Goal: Task Accomplishment & Management: Use online tool/utility

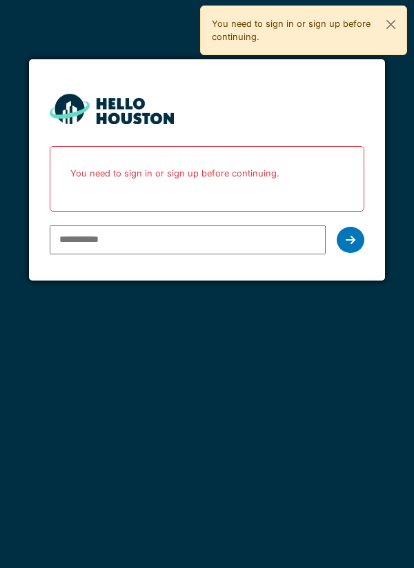
type input "**********"
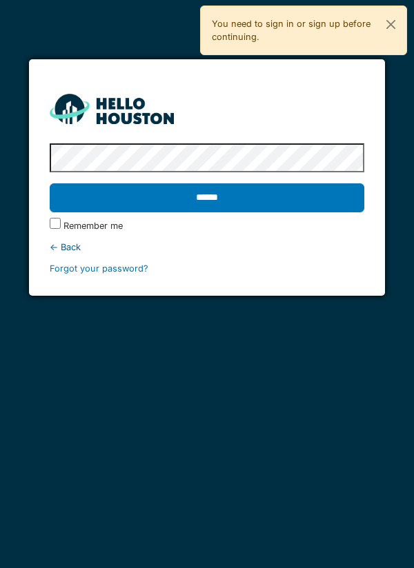
click at [222, 195] on input "******" at bounding box center [207, 197] width 315 height 29
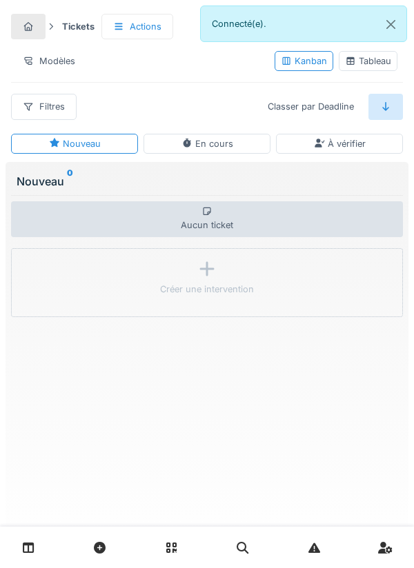
click at [39, 547] on link at bounding box center [28, 548] width 35 height 32
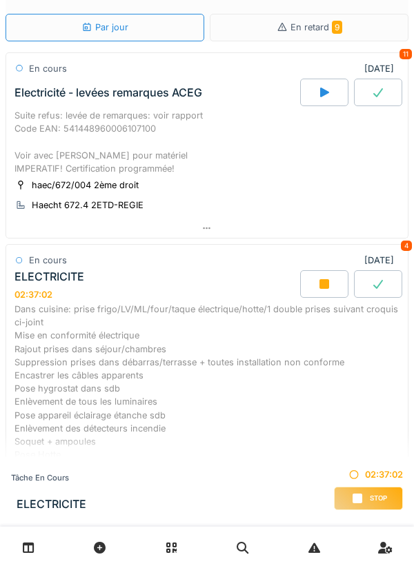
scroll to position [46, 0]
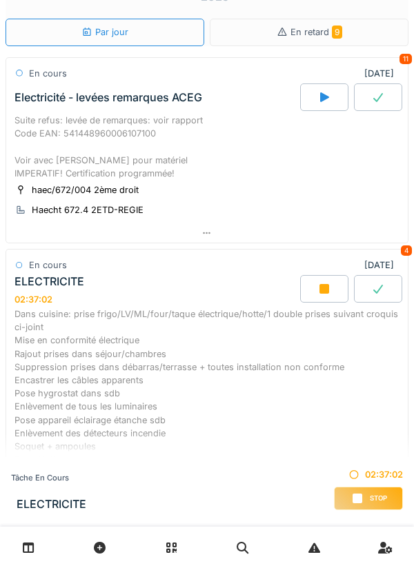
click at [347, 501] on div "Stop" at bounding box center [368, 498] width 69 height 23
click at [365, 495] on div "Stop" at bounding box center [368, 498] width 69 height 23
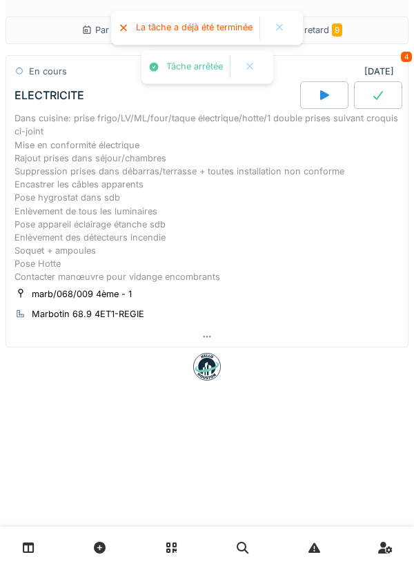
scroll to position [0, 0]
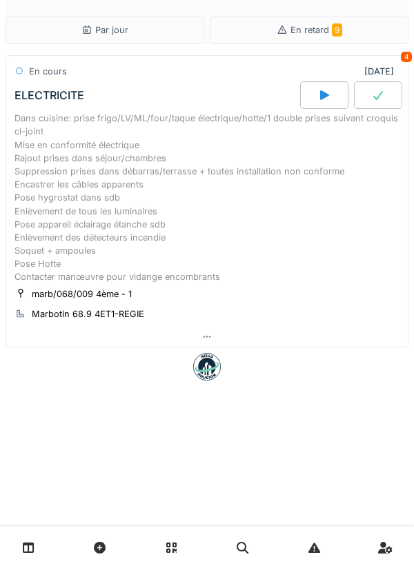
click at [40, 544] on link at bounding box center [28, 548] width 35 height 32
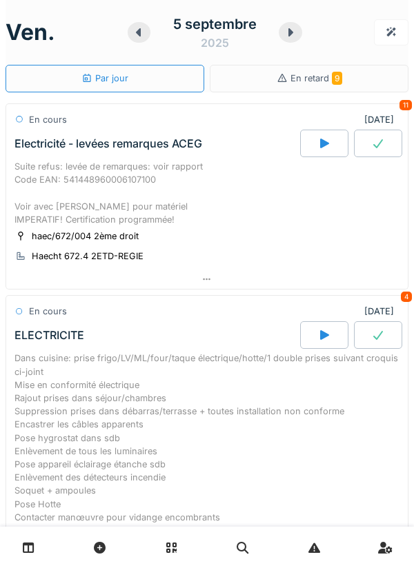
click at [322, 142] on icon at bounding box center [324, 144] width 9 height 10
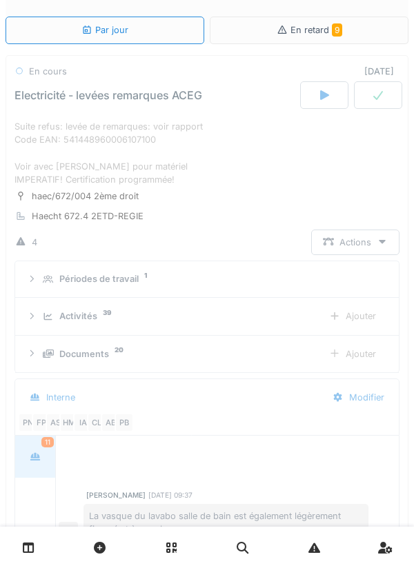
scroll to position [343, 0]
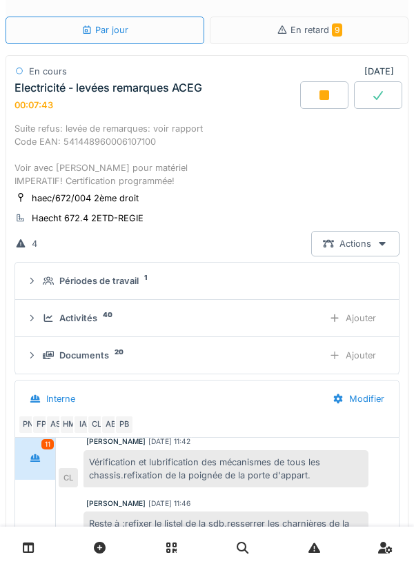
click at [343, 355] on div "Ajouter" at bounding box center [352, 356] width 70 height 26
click at [193, 188] on div "Suite refus: levée de remarques: voir rapport Code EAN: 541448960006107100 Voir…" at bounding box center [206, 155] width 385 height 66
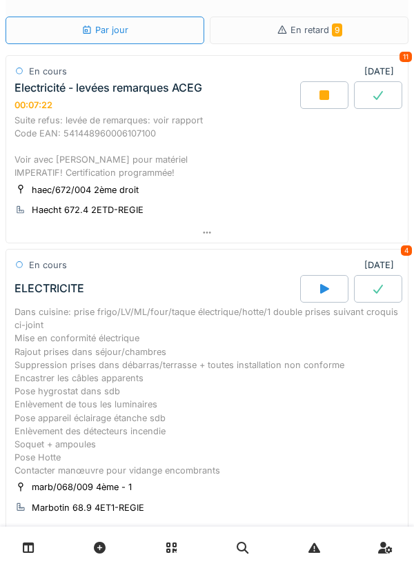
click at [159, 168] on div "Suite refus: levée de remarques: voir rapport Code EAN: 541448960006107100 Voir…" at bounding box center [206, 147] width 385 height 66
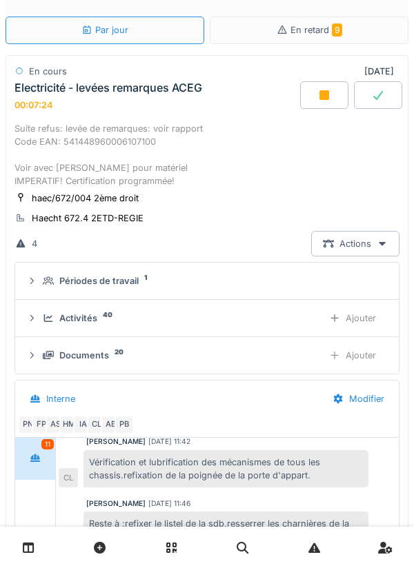
click at [360, 355] on div "Ajouter" at bounding box center [352, 356] width 70 height 26
click at [318, 90] on icon at bounding box center [324, 95] width 14 height 11
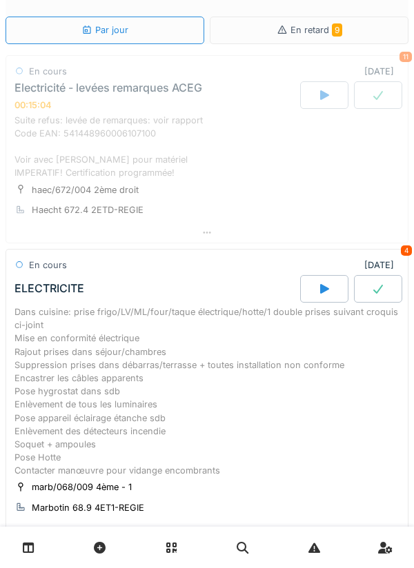
click at [151, 163] on div "Suite refus: levée de remarques: voir rapport Code EAN: 541448960006107100 Voir…" at bounding box center [206, 147] width 385 height 66
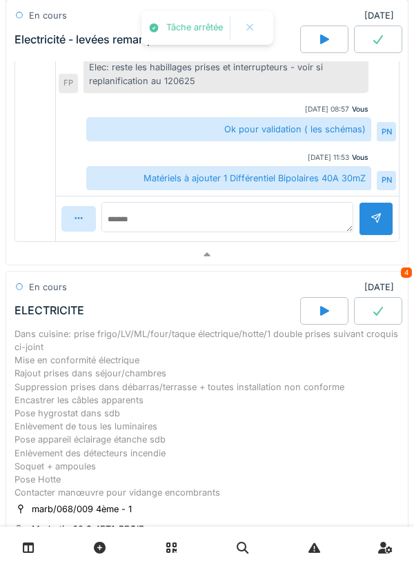
scroll to position [641, 0]
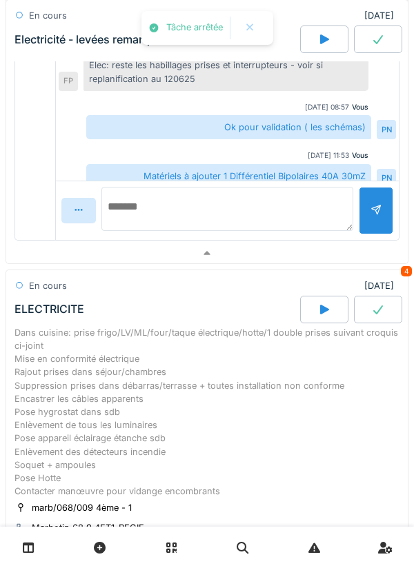
click at [132, 217] on textarea at bounding box center [227, 209] width 252 height 44
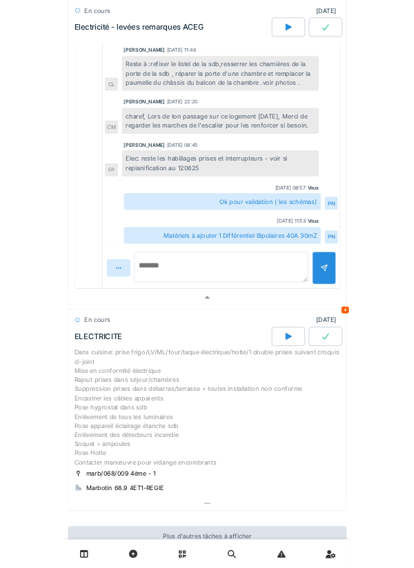
scroll to position [343, 0]
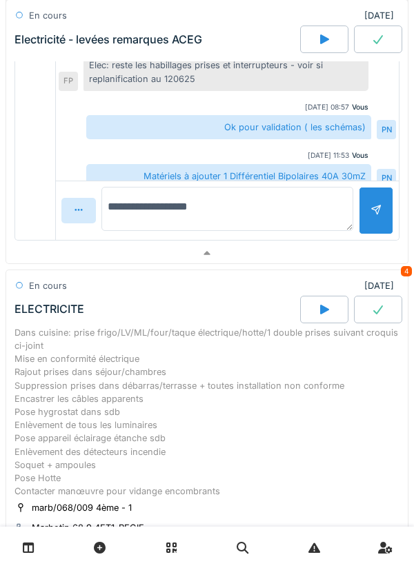
type textarea "**********"
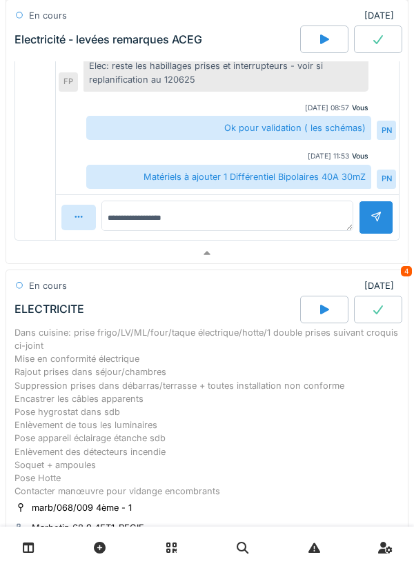
click at [374, 211] on div at bounding box center [375, 217] width 11 height 13
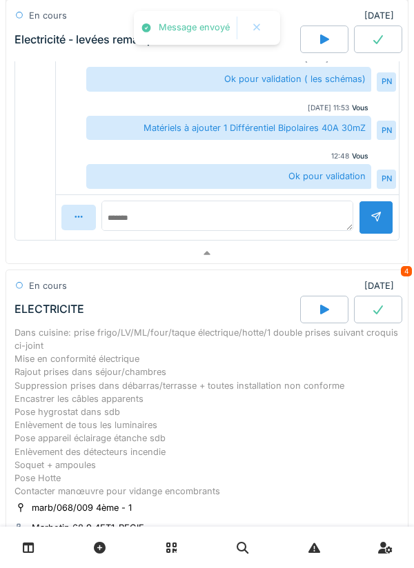
scroll to position [330, 0]
